Goal: Transaction & Acquisition: Purchase product/service

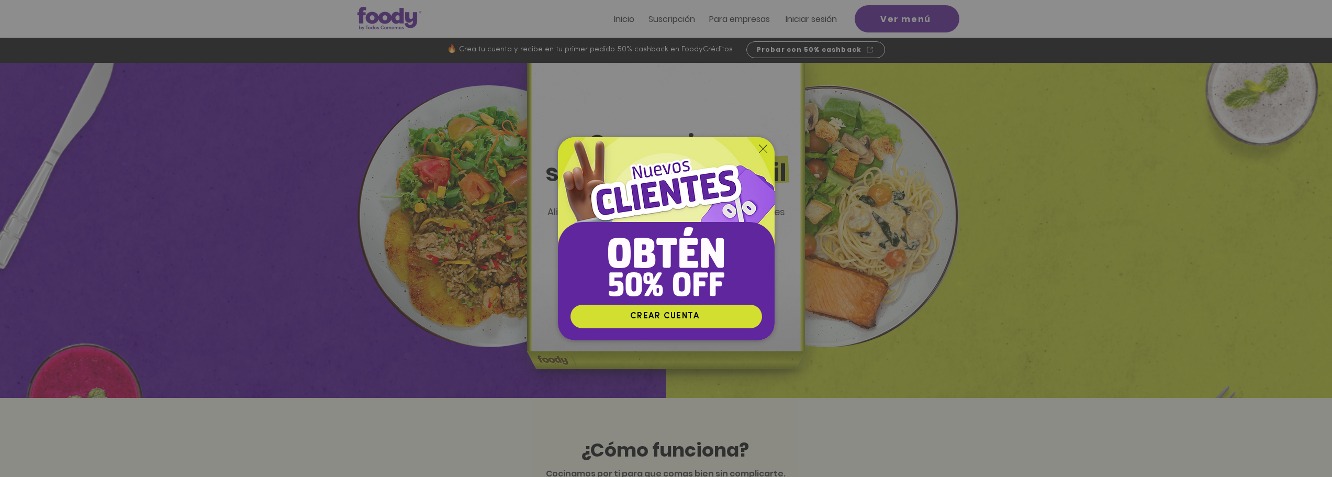
click at [759, 151] on icon "Volver al sitio" at bounding box center [763, 148] width 8 height 8
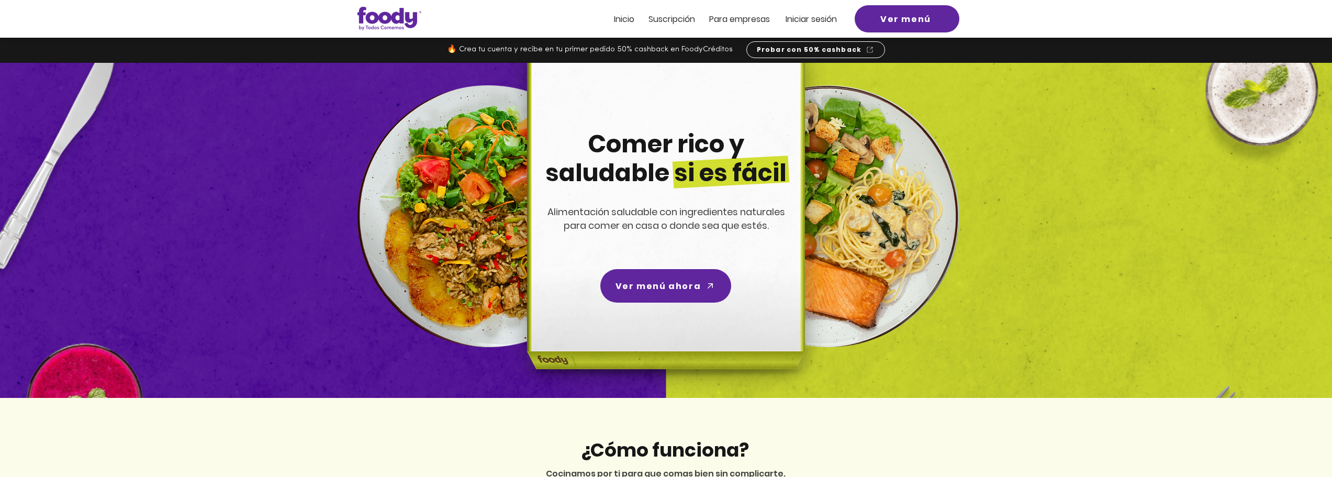
click at [816, 18] on span "Iniciar sesión" at bounding box center [811, 19] width 51 height 12
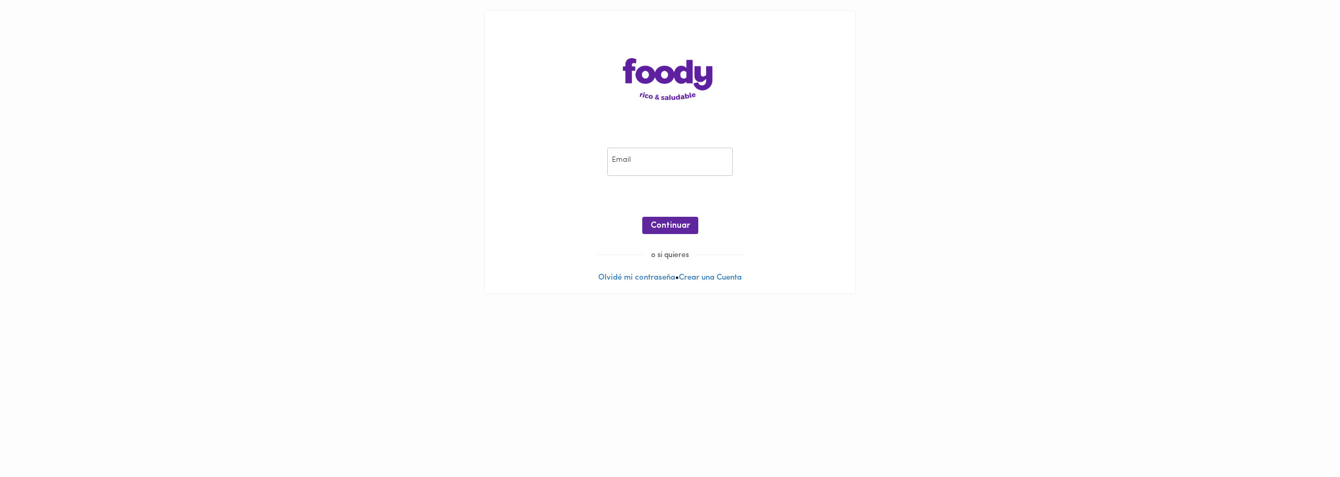
click at [624, 156] on input "email" at bounding box center [670, 162] width 126 height 29
type input "jcleguizamon@hotmail.com"
click at [839, 181] on div "Email jcleguizamon@hotmail.com Email ¡Oops! Recuperar Clave Continuar" at bounding box center [670, 193] width 350 height 113
click at [680, 220] on button "Continuar" at bounding box center [670, 225] width 56 height 17
click at [680, 220] on button "Ingresar" at bounding box center [670, 225] width 50 height 17
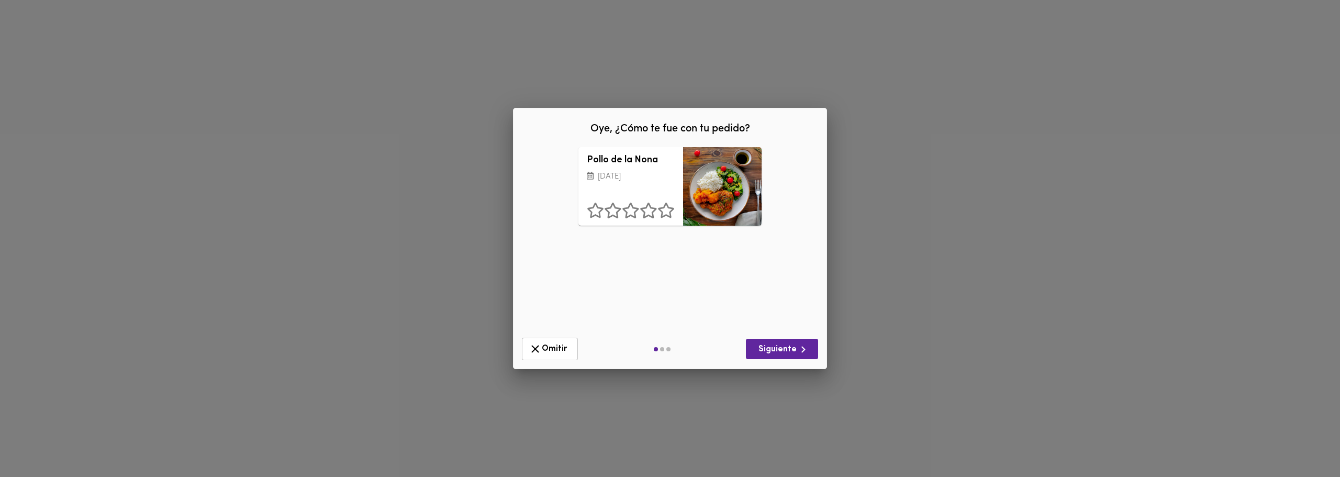
click at [547, 337] on div "Omitir Siguiente" at bounding box center [670, 348] width 305 height 31
click at [557, 353] on span "Omitir" at bounding box center [550, 348] width 42 height 13
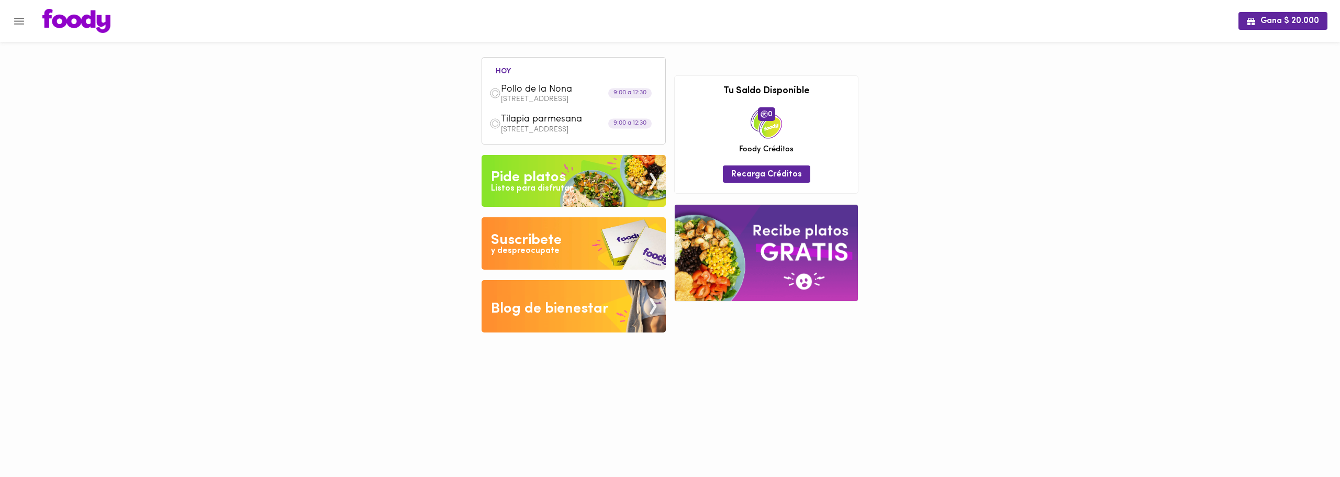
click at [605, 178] on img at bounding box center [573, 181] width 184 height 52
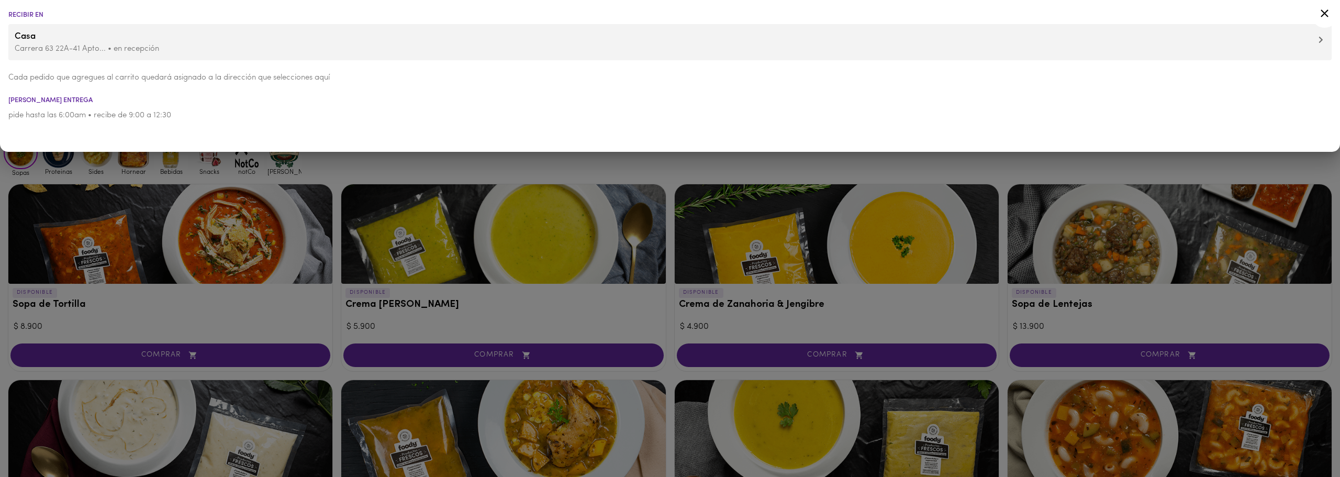
click at [382, 167] on div at bounding box center [670, 238] width 1340 height 477
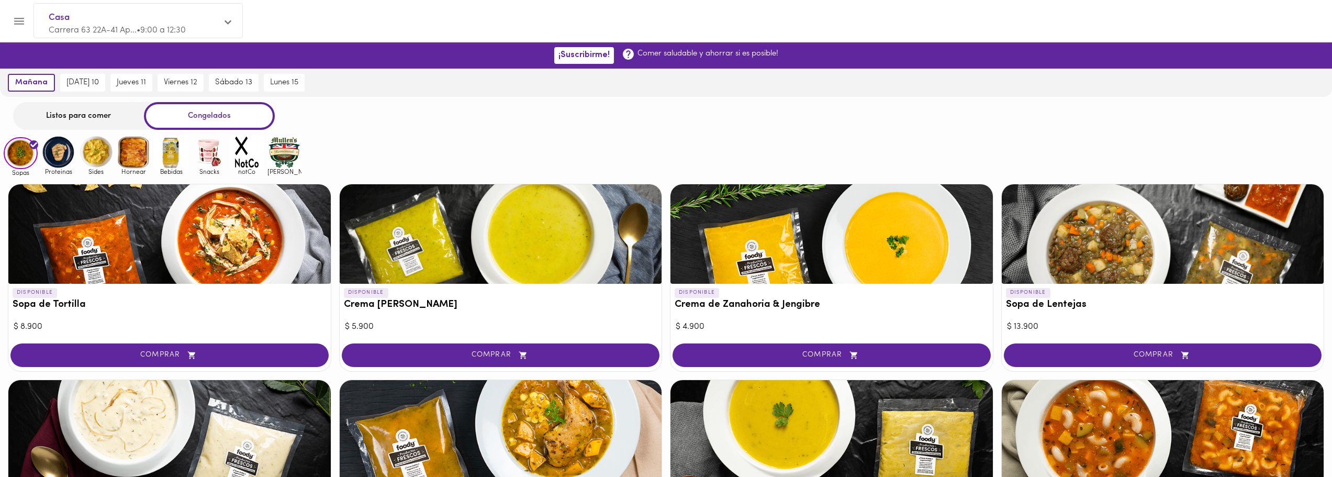
click at [104, 114] on div "Listos para comer" at bounding box center [78, 116] width 131 height 28
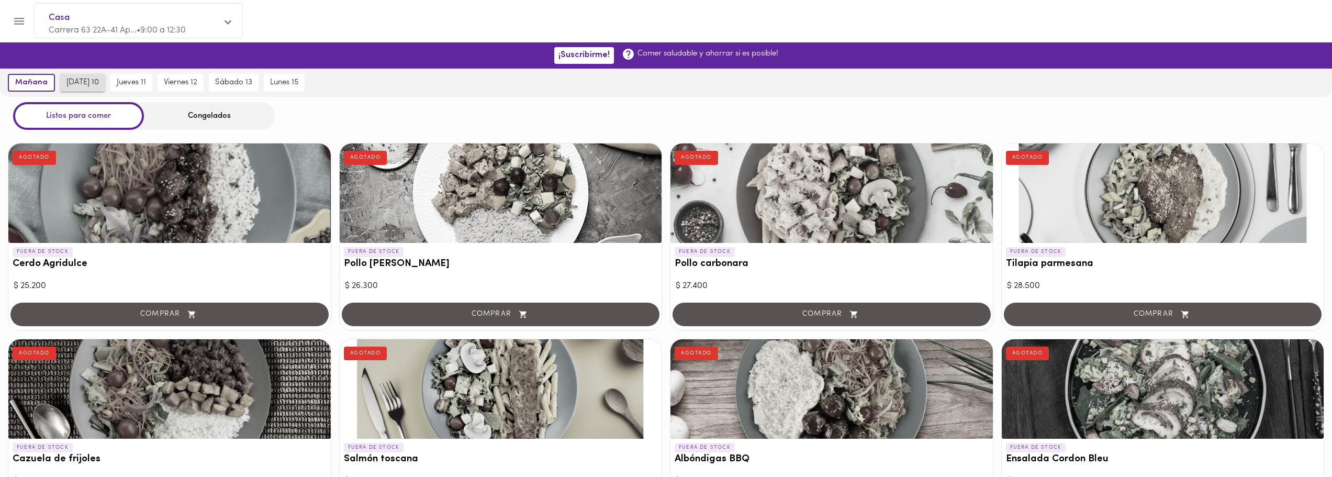
click at [74, 85] on span "miércoles 10" at bounding box center [82, 82] width 32 height 9
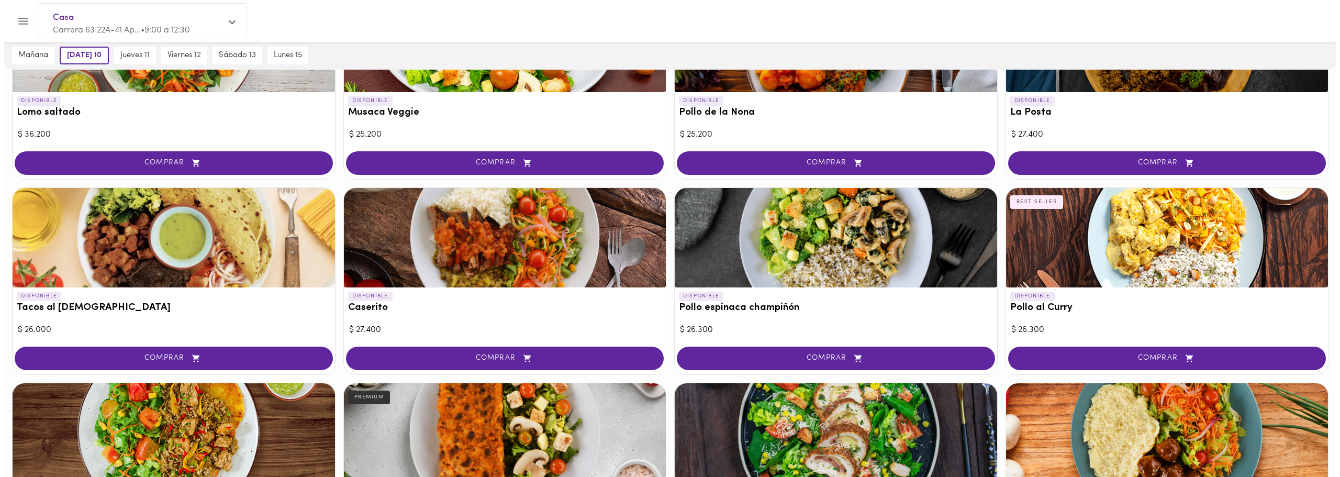
scroll to position [348, 0]
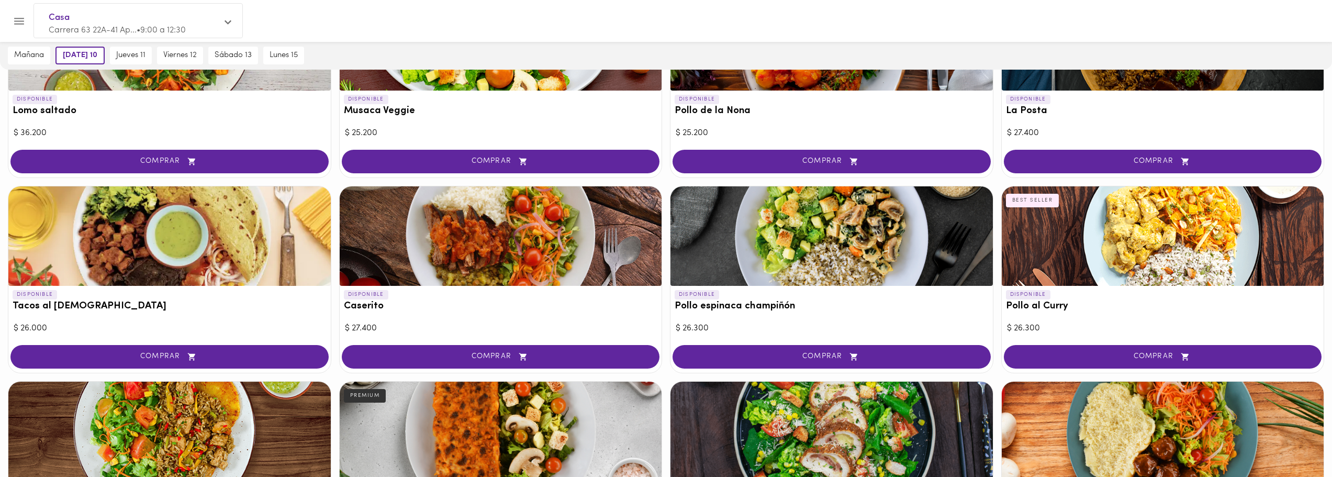
click at [616, 364] on button "COMPRAR" at bounding box center [501, 357] width 318 height 24
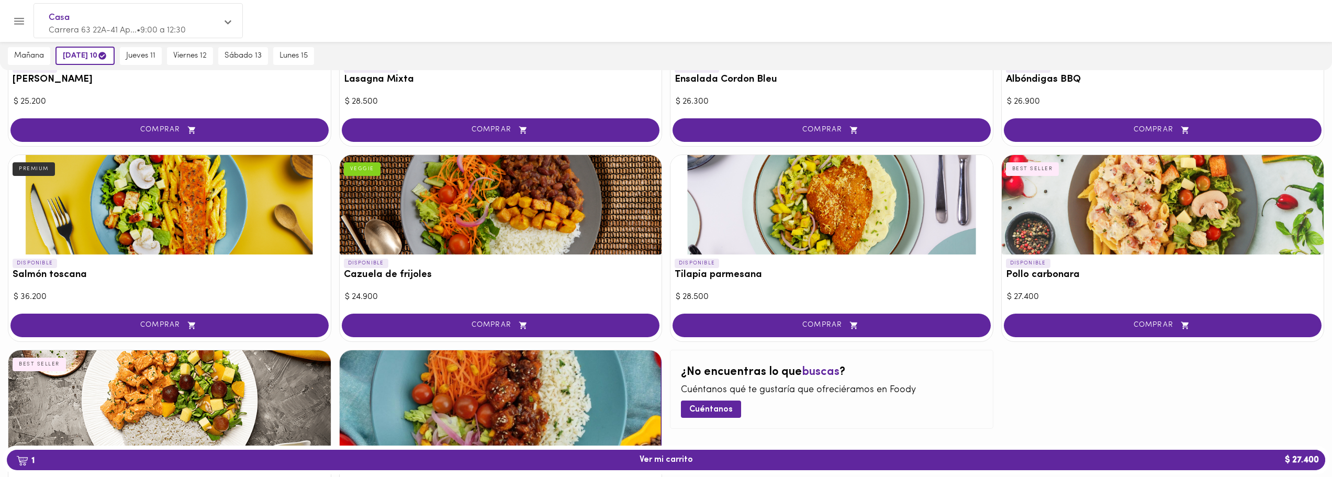
scroll to position [891, 0]
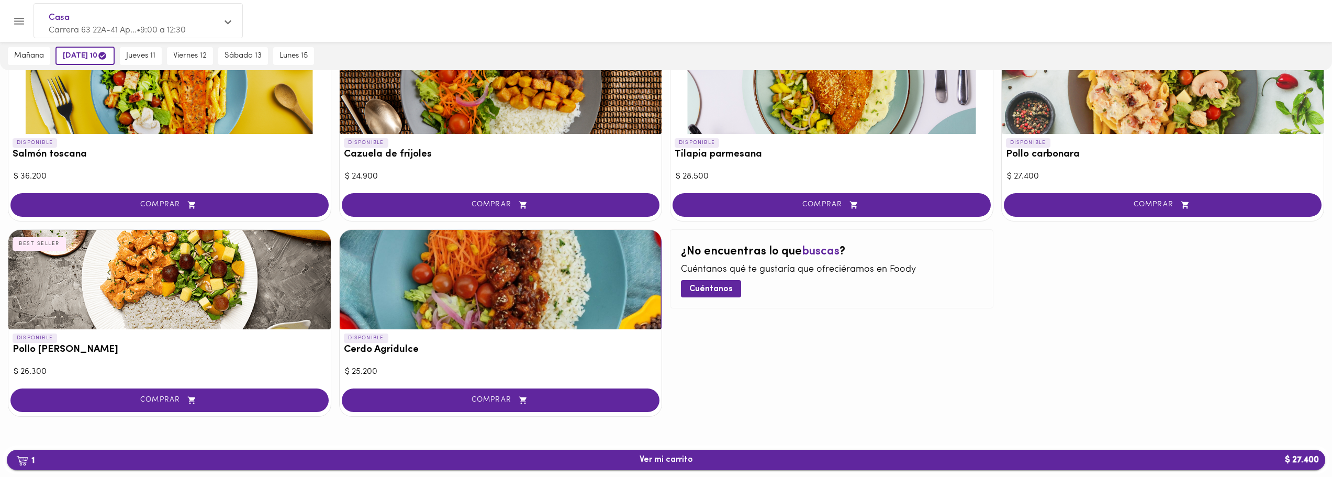
click at [584, 458] on span "1 Ver mi carrito $ 27.400" at bounding box center [666, 460] width 1302 height 10
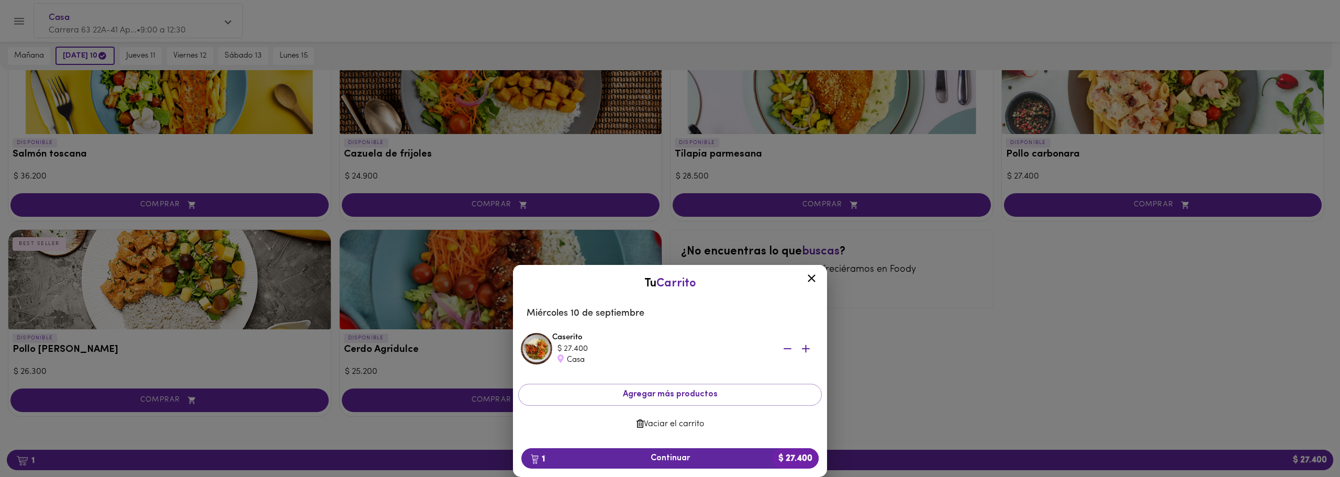
click at [817, 281] on icon at bounding box center [811, 278] width 13 height 13
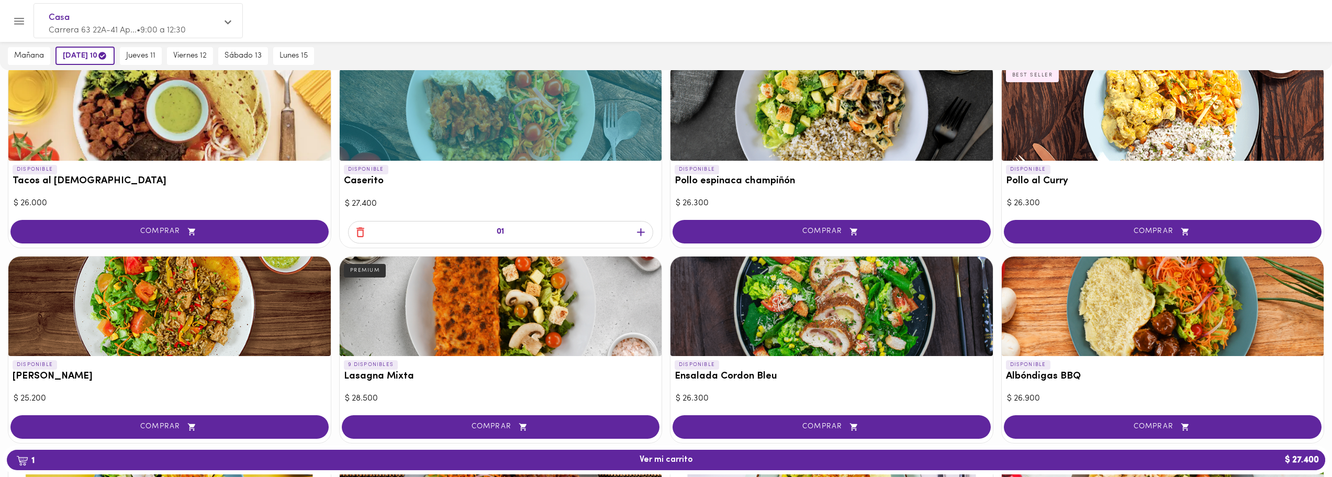
scroll to position [57, 0]
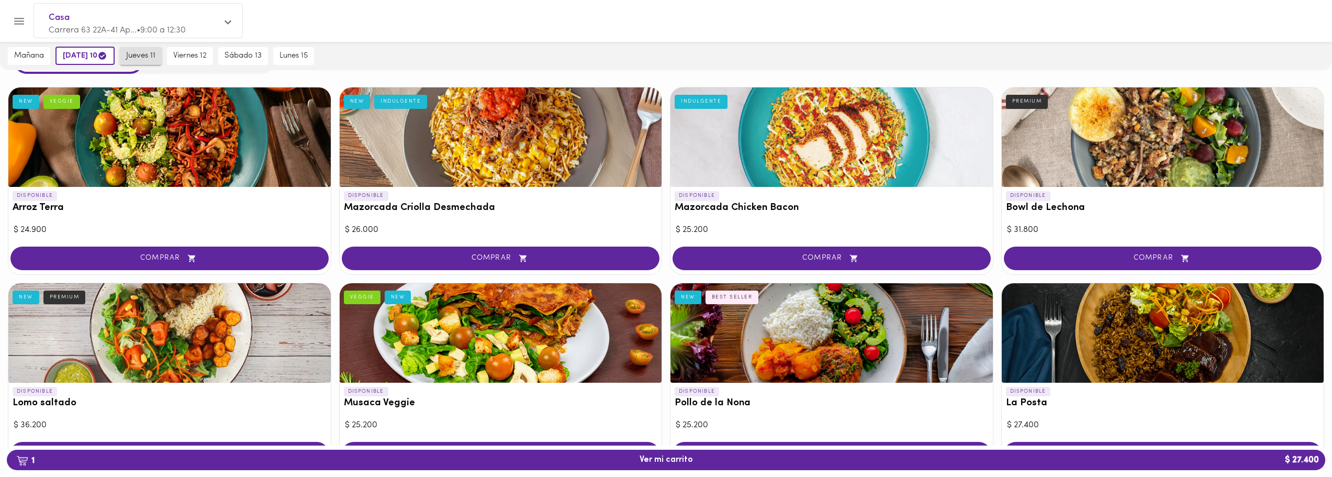
click at [162, 53] on button "jueves 11" at bounding box center [141, 56] width 42 height 18
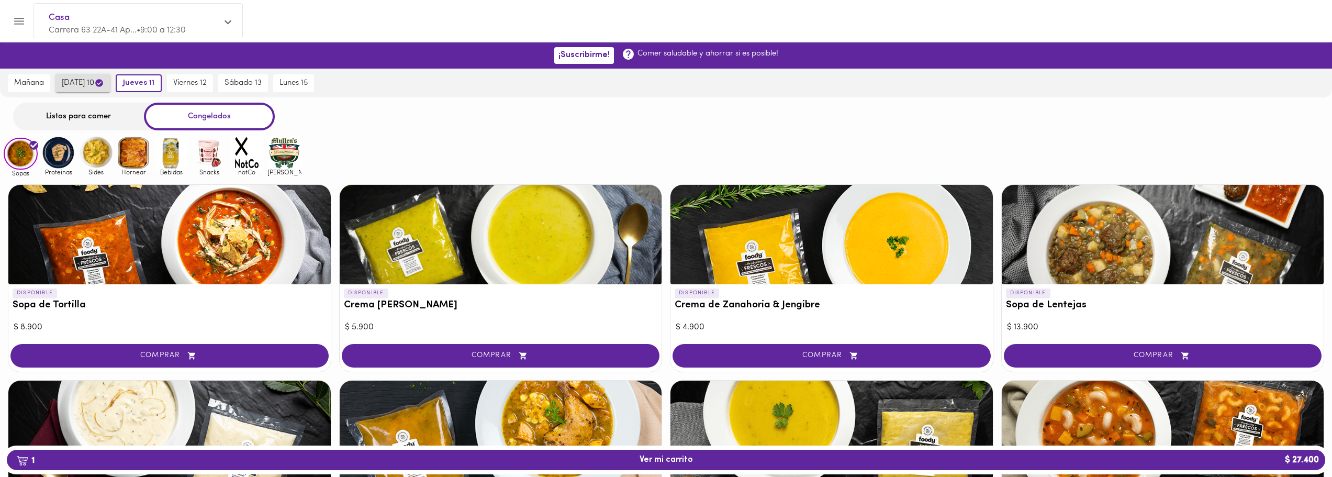
click at [97, 82] on span "miércoles 10" at bounding box center [83, 83] width 42 height 10
click at [50, 79] on button "mañana" at bounding box center [29, 83] width 42 height 18
click at [85, 113] on div "Listos para comer" at bounding box center [78, 117] width 131 height 28
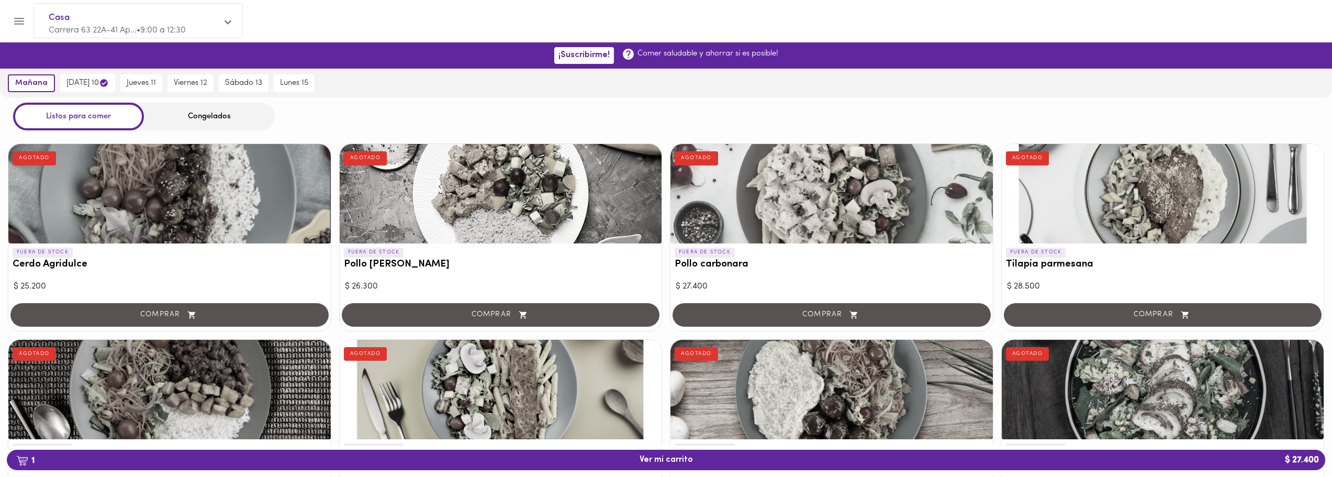
click at [190, 115] on div "Congelados" at bounding box center [209, 117] width 131 height 28
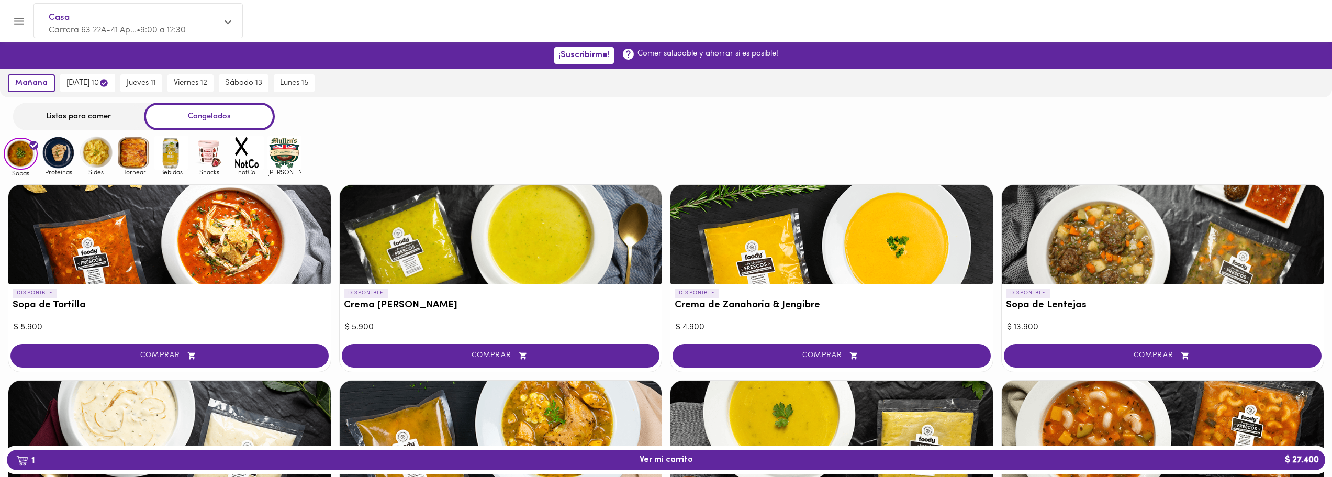
click at [233, 124] on div "Congelados" at bounding box center [209, 117] width 131 height 28
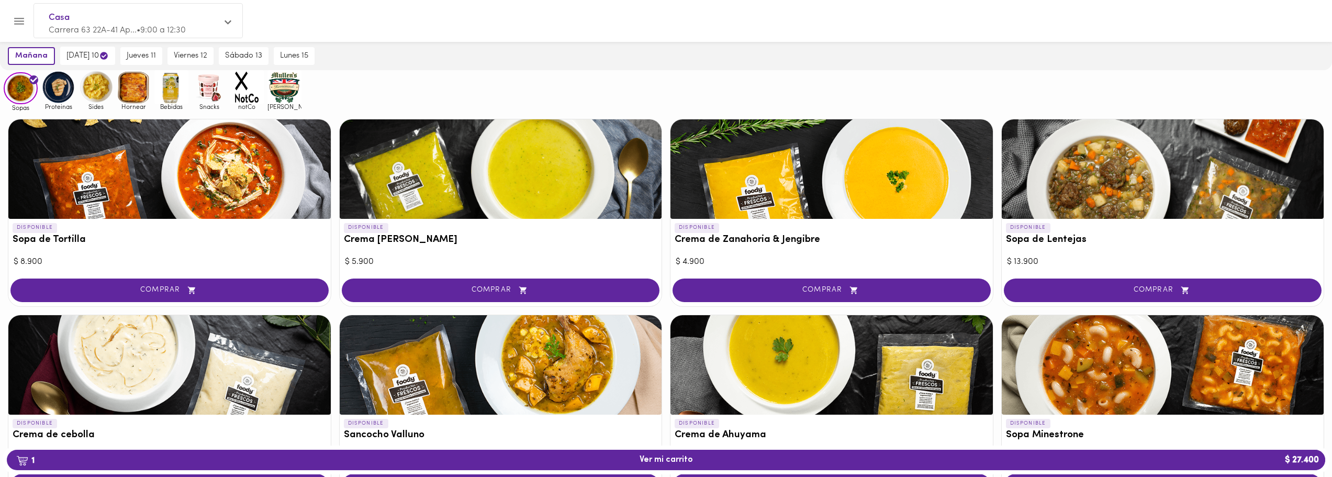
scroll to position [7, 0]
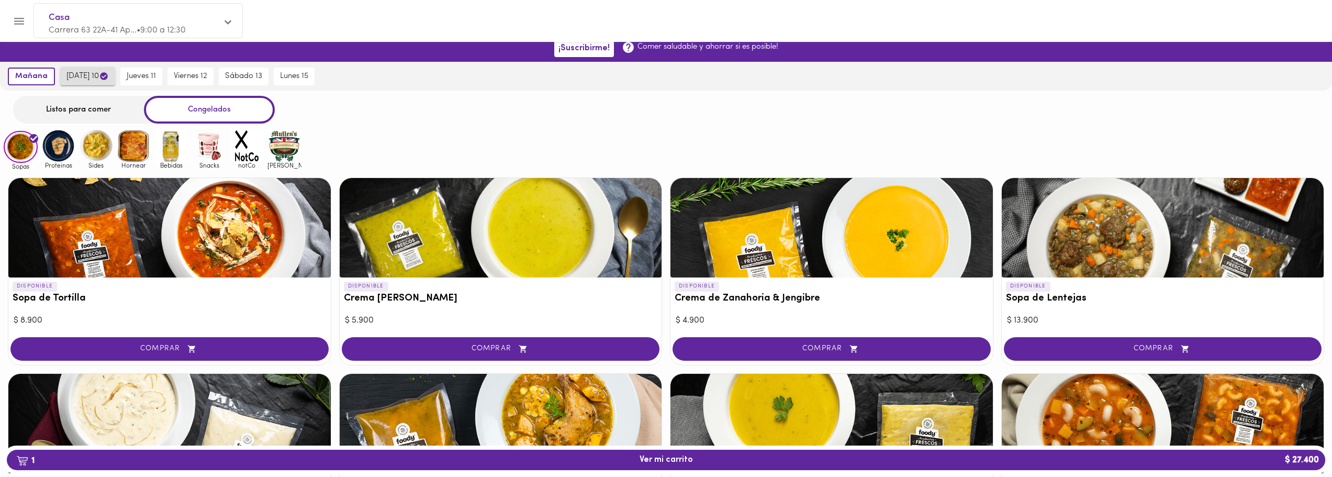
click at [109, 71] on span "miércoles 10" at bounding box center [87, 76] width 42 height 10
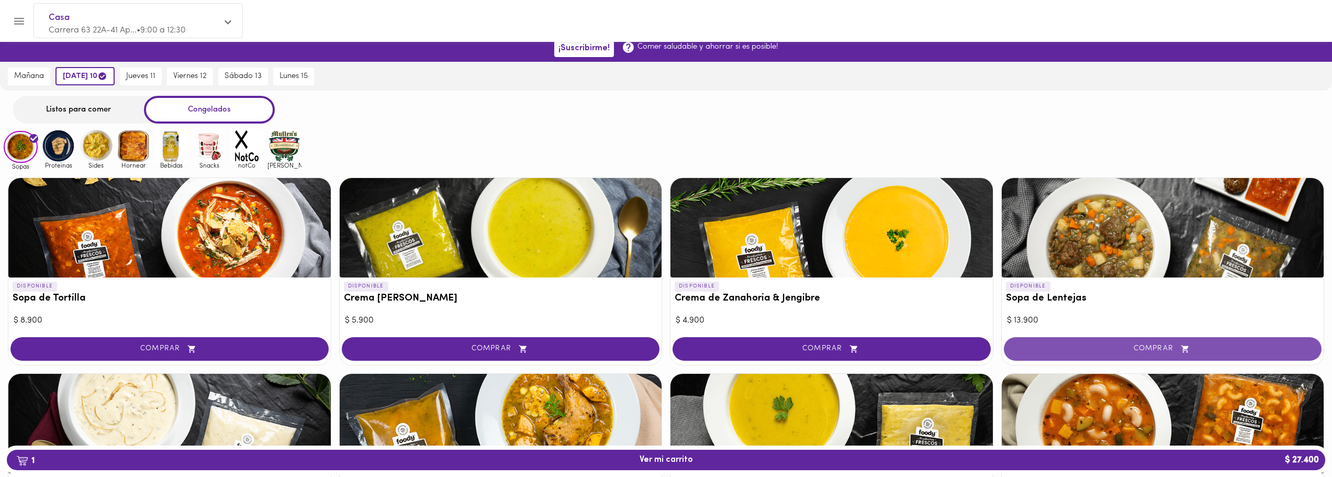
click at [1112, 351] on span "COMPRAR" at bounding box center [1163, 348] width 292 height 9
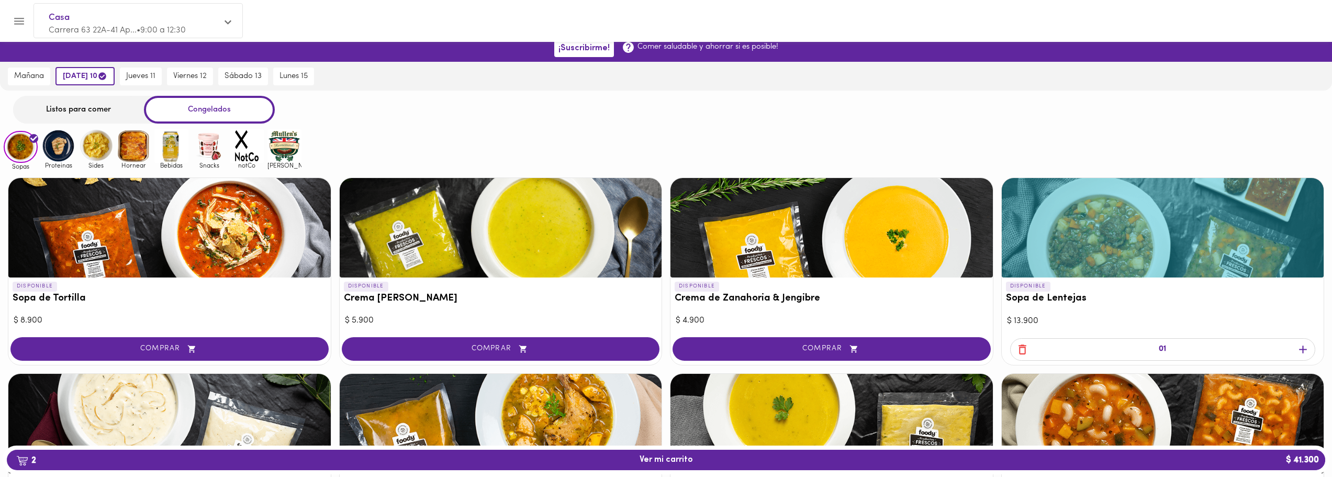
click at [1027, 340] on div "01" at bounding box center [1163, 349] width 306 height 23
click at [1026, 345] on icon "button" at bounding box center [1022, 349] width 8 height 10
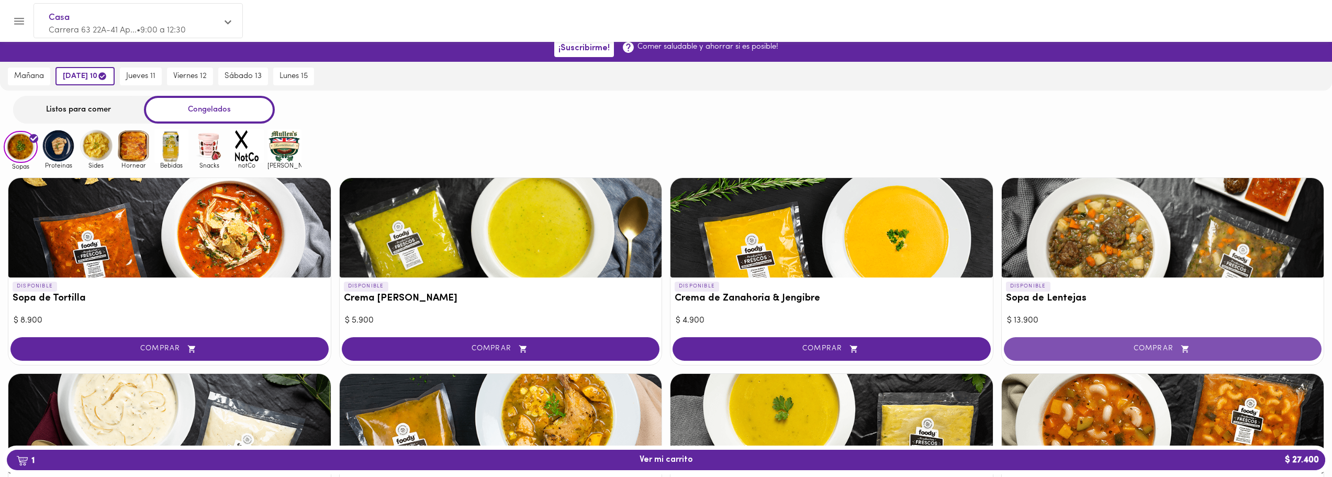
click at [1146, 340] on button "COMPRAR" at bounding box center [1163, 349] width 318 height 24
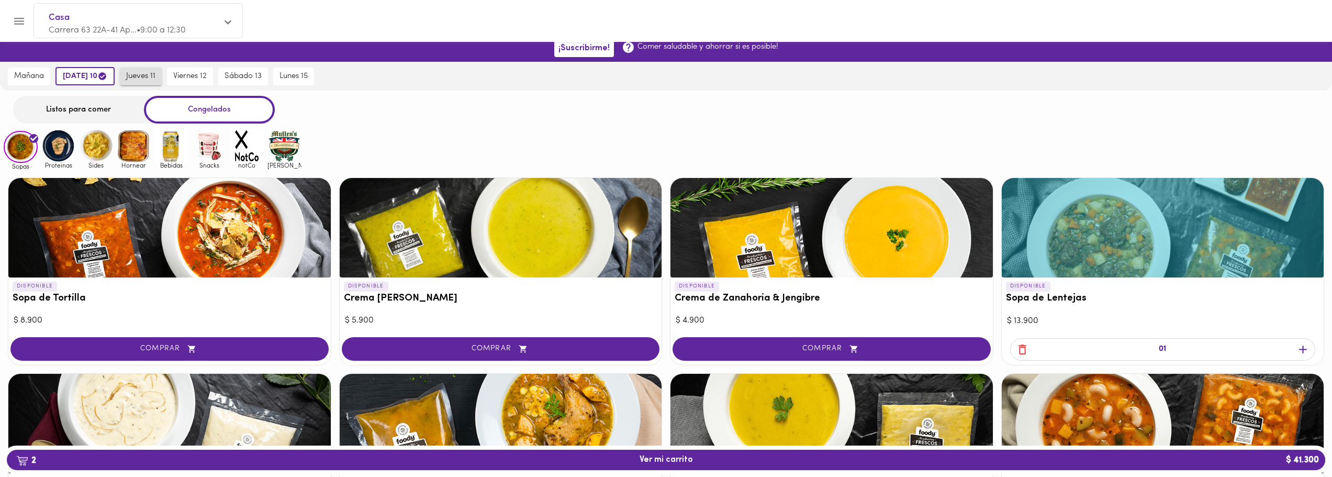
click at [154, 68] on button "jueves 11" at bounding box center [141, 77] width 42 height 18
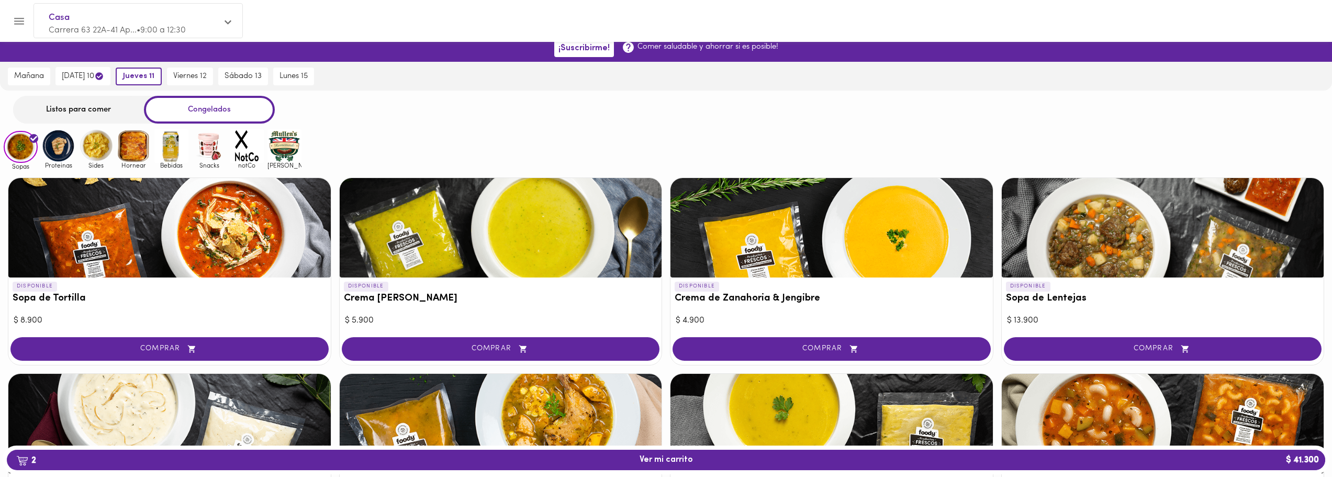
click at [121, 113] on div "Listos para comer" at bounding box center [78, 110] width 131 height 28
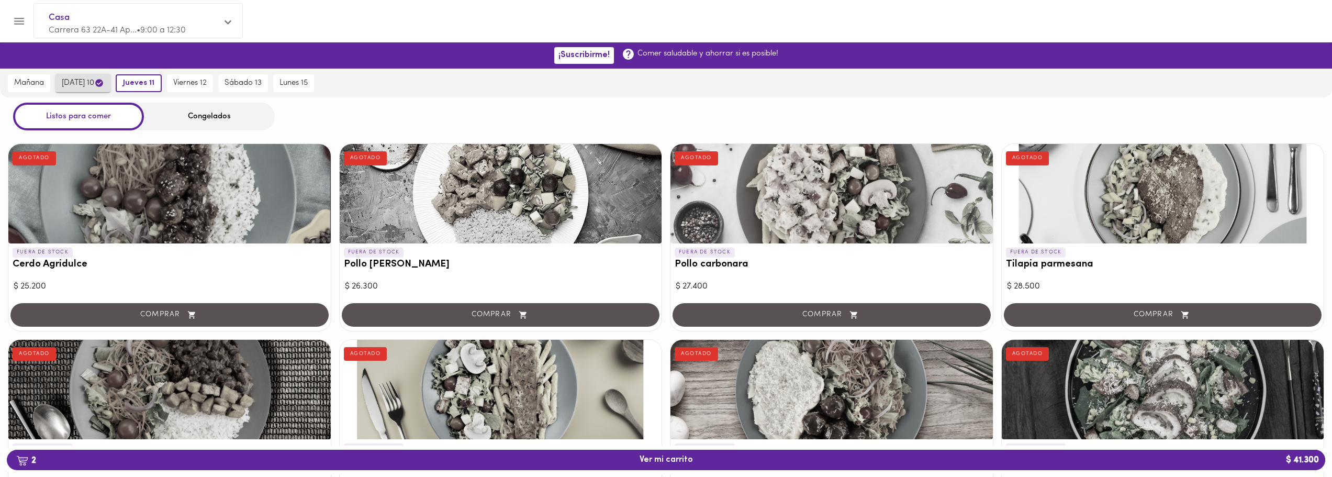
click at [103, 84] on icon "button" at bounding box center [99, 83] width 8 height 8
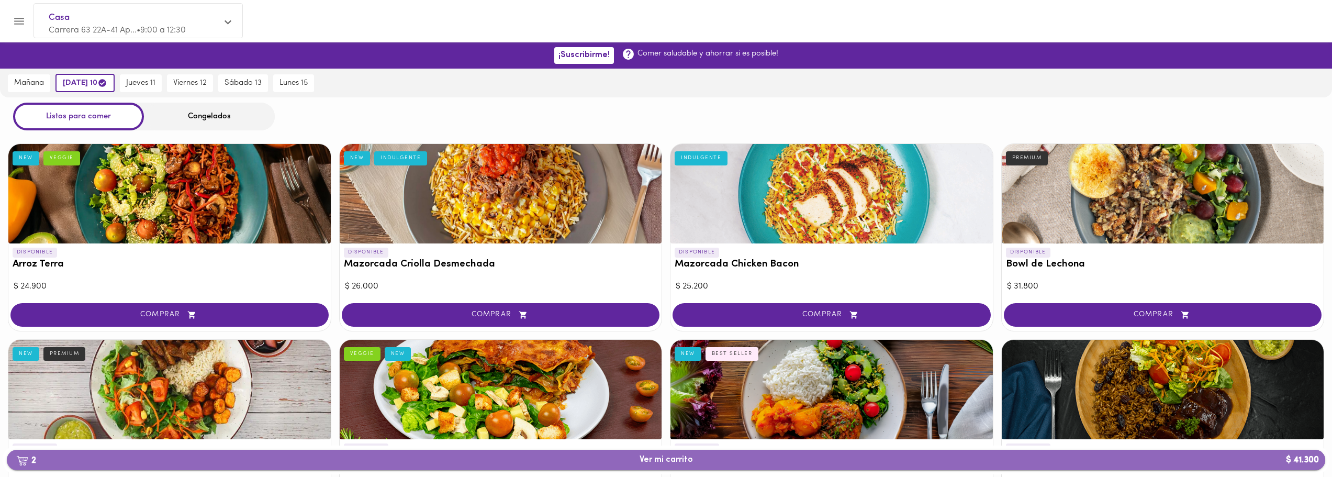
click at [581, 456] on span "2 Ver mi carrito $ 41.300" at bounding box center [666, 460] width 1302 height 10
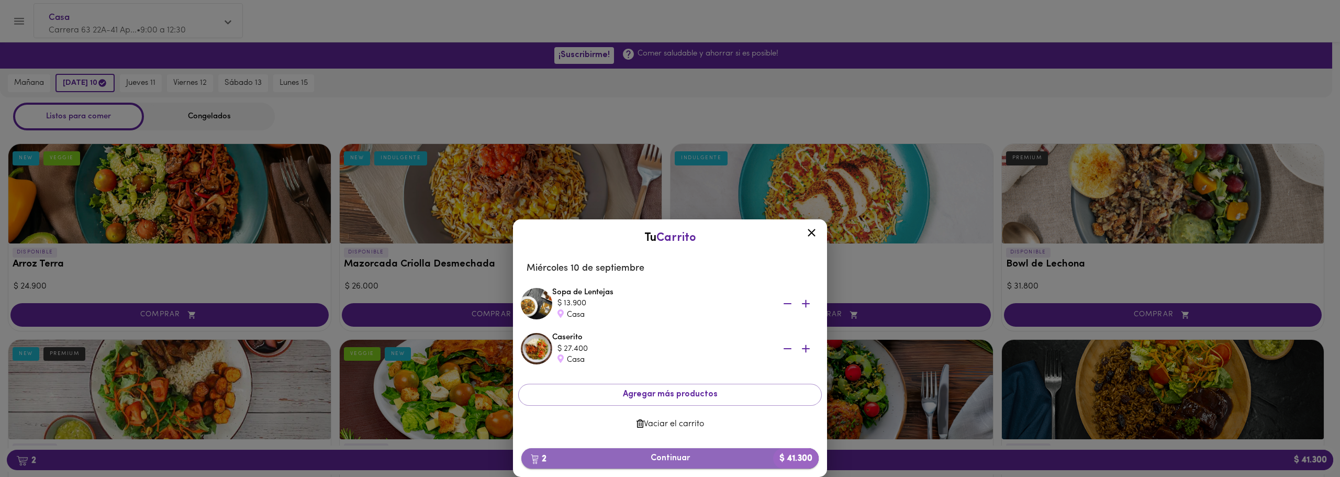
click at [685, 454] on span "2 Continuar $ 41.300" at bounding box center [670, 458] width 281 height 10
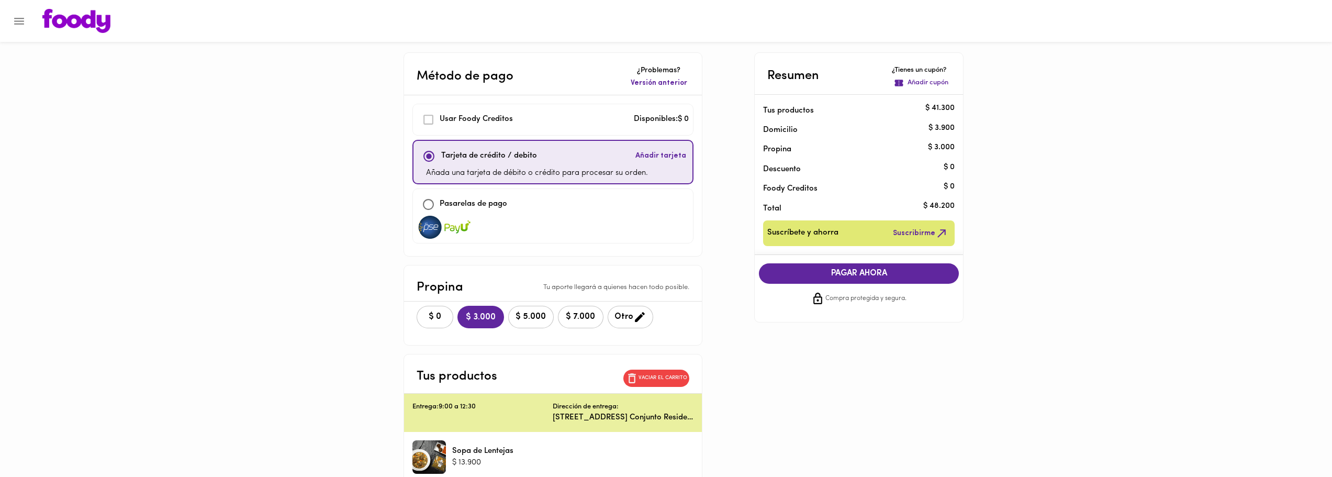
click at [431, 205] on input "checkbox" at bounding box center [428, 204] width 23 height 23
checkbox input "true"
checkbox input "false"
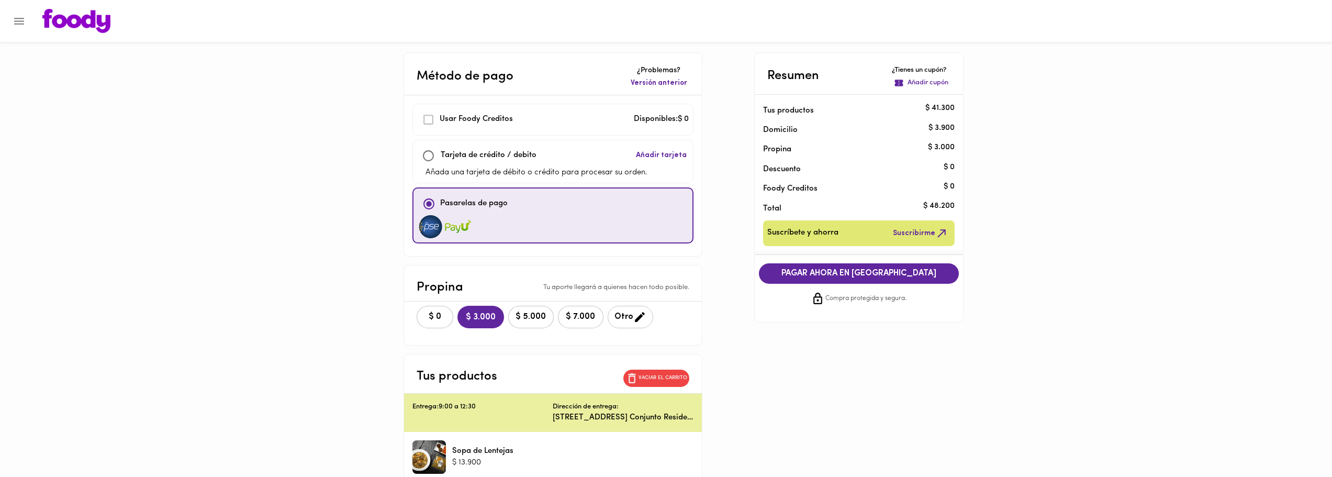
click at [621, 316] on span "Otro" at bounding box center [630, 316] width 32 height 13
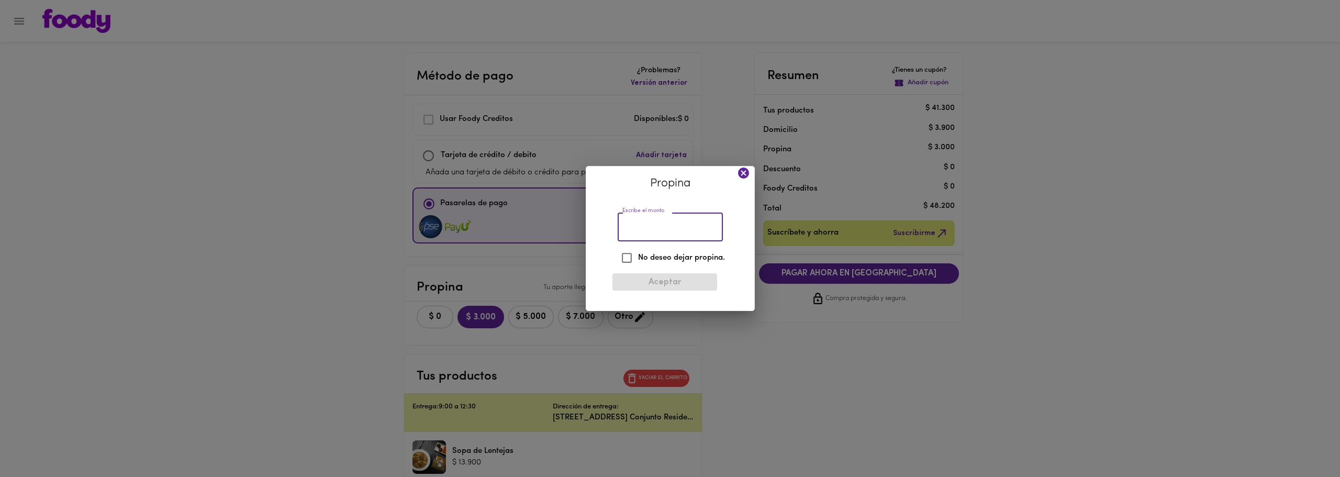
click at [658, 225] on input "Escribe el monto" at bounding box center [670, 226] width 105 height 29
type input "2800"
click at [677, 280] on span "Aceptar" at bounding box center [665, 282] width 88 height 10
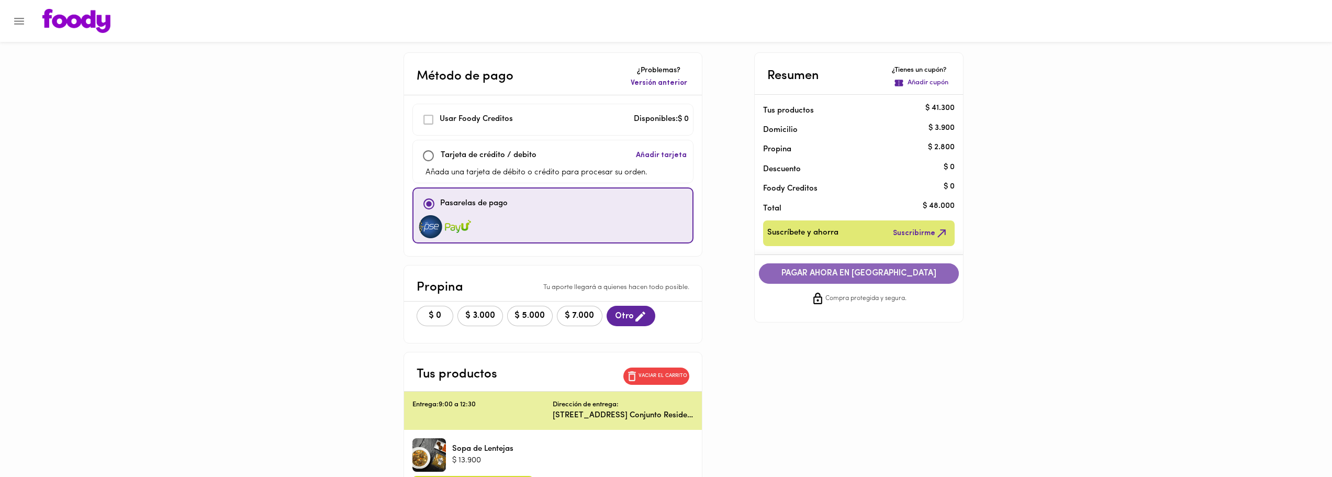
click at [918, 271] on span "PAGAR AHORA EN PASARELA" at bounding box center [858, 273] width 179 height 10
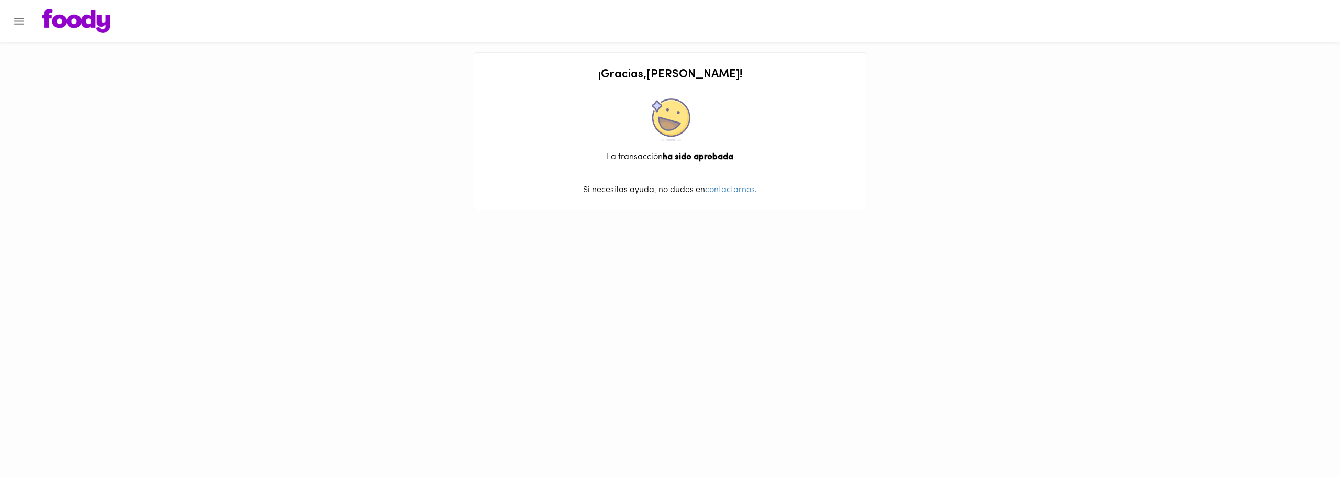
click at [13, 12] on button "Menu" at bounding box center [19, 21] width 26 height 26
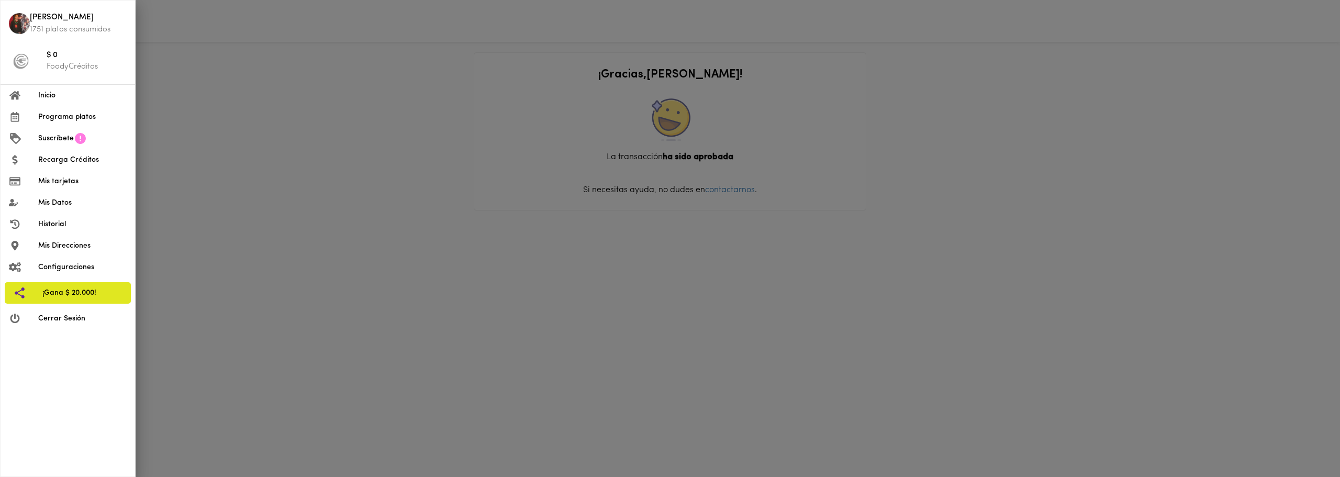
click at [54, 98] on span "Inicio" at bounding box center [82, 95] width 88 height 11
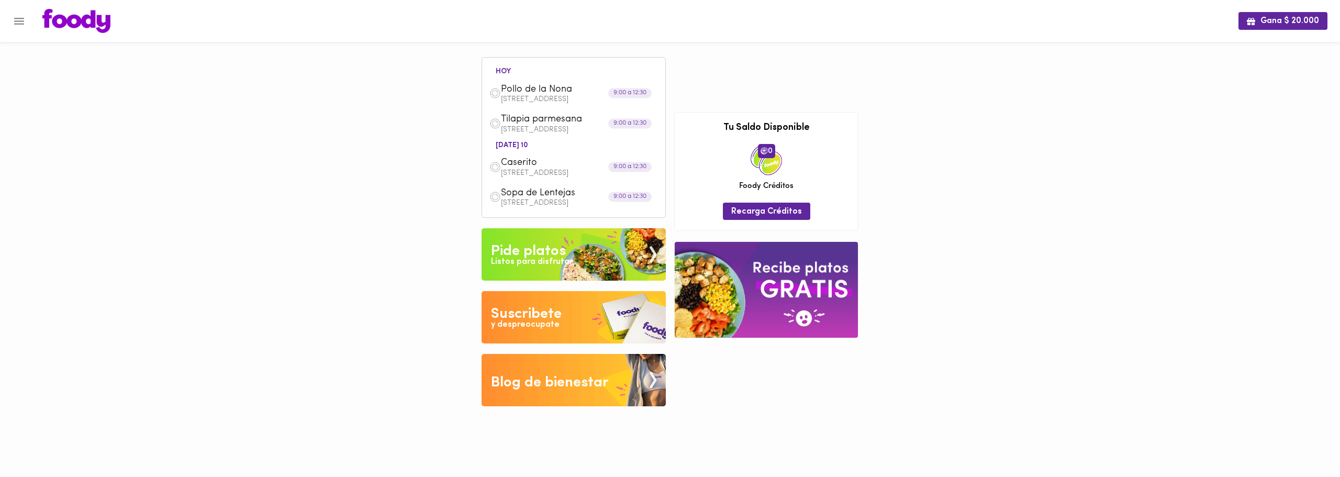
click at [585, 241] on img at bounding box center [573, 254] width 184 height 52
